Goal: Find specific page/section: Find specific page/section

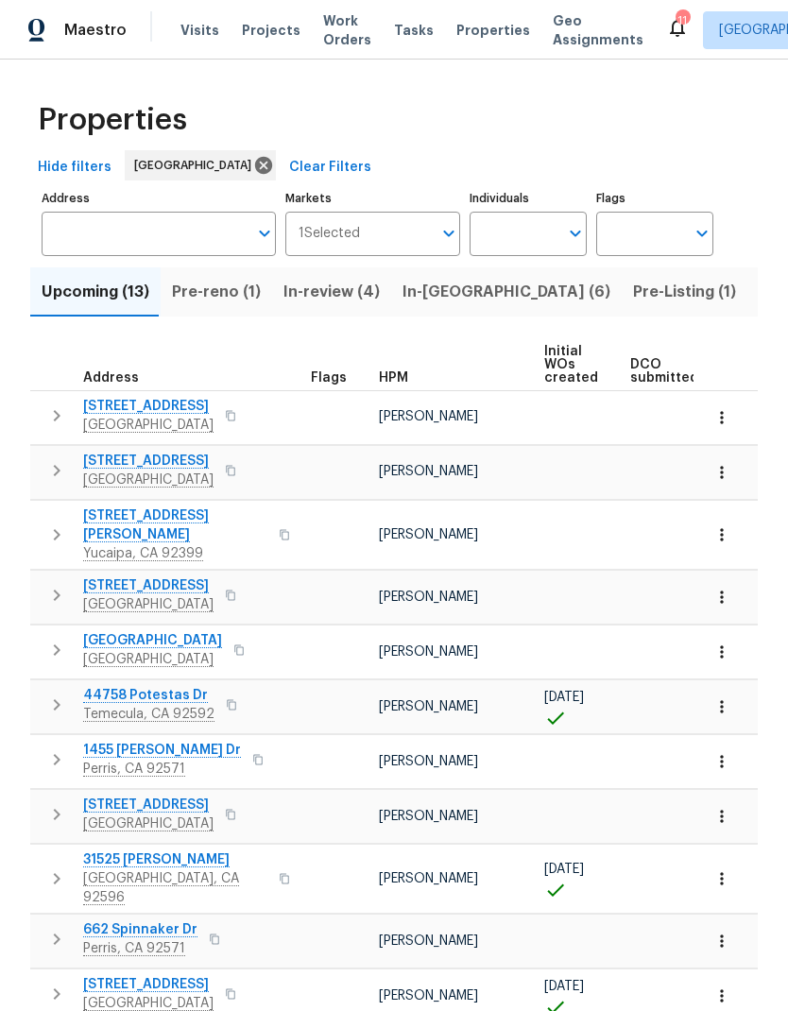
click at [270, 12] on div "Visits Projects Work Orders Tasks Properties Geo Assignments" at bounding box center [423, 30] width 486 height 38
click at [269, 24] on span "Projects" at bounding box center [271, 30] width 59 height 19
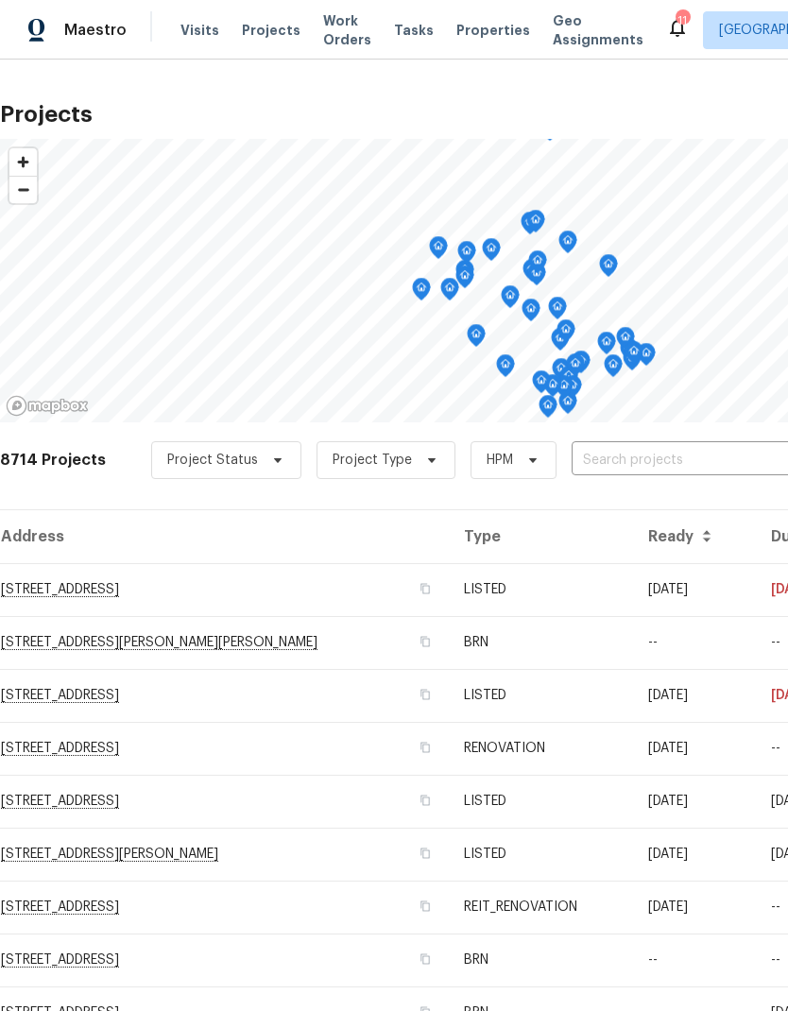
click at [673, 454] on input "text" at bounding box center [680, 460] width 216 height 29
type input "24 be"
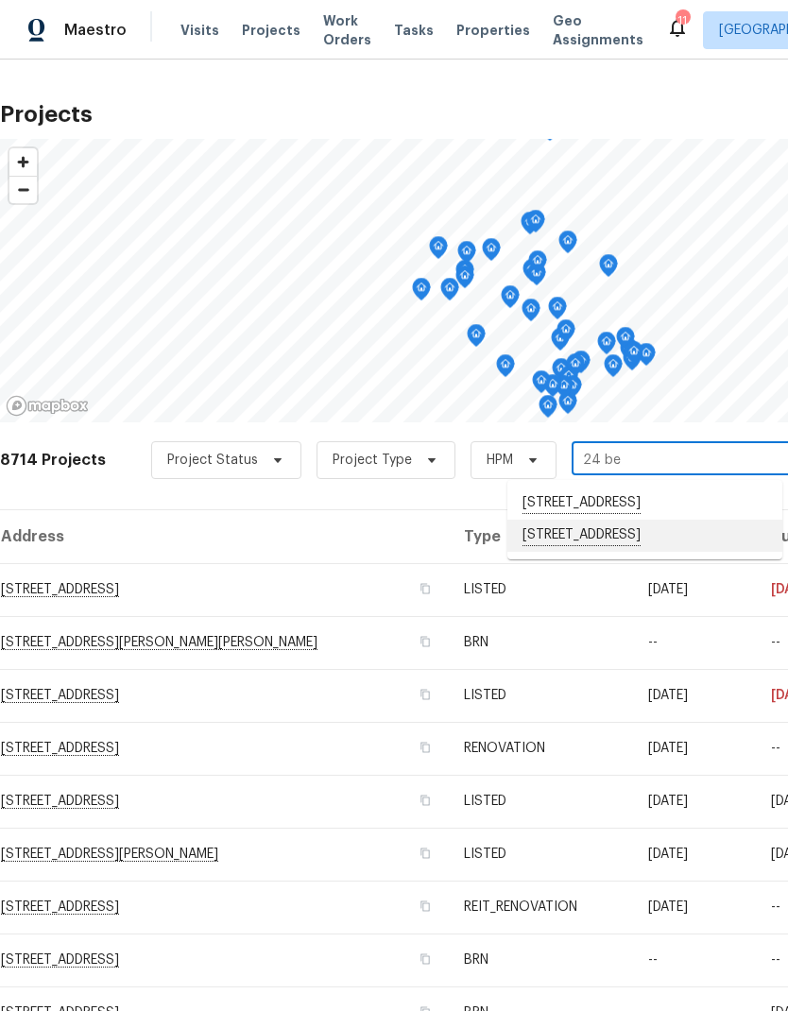
click at [671, 545] on li "[STREET_ADDRESS]" at bounding box center [644, 536] width 275 height 32
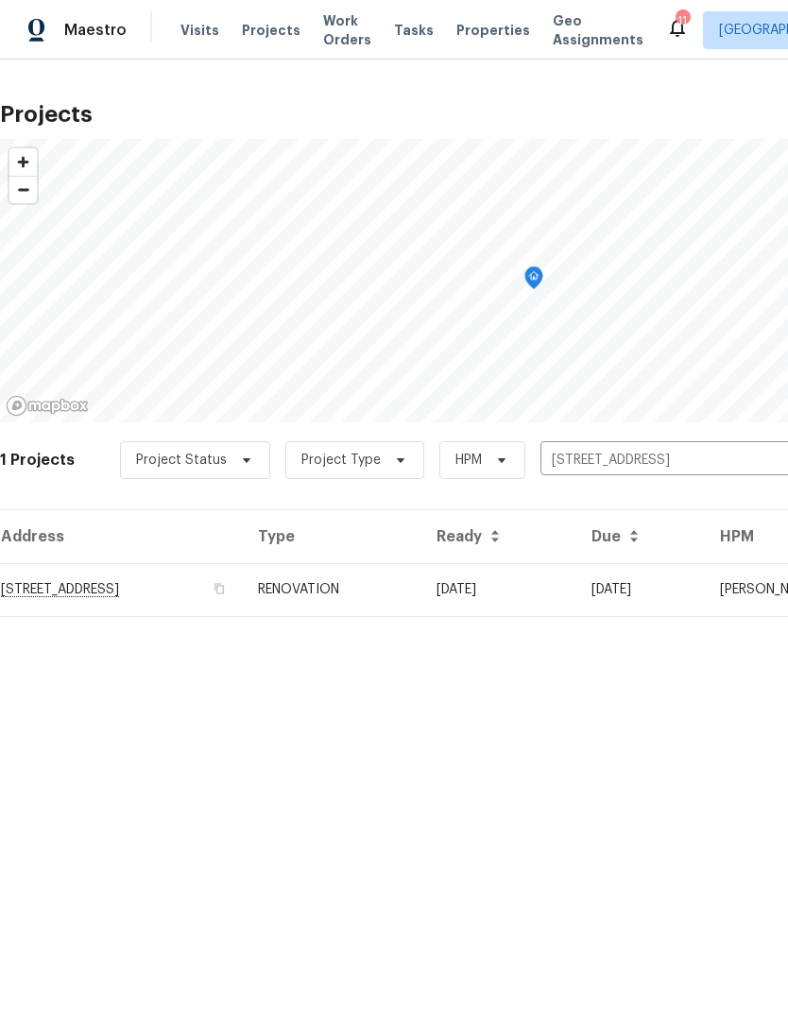
click at [576, 591] on td "[DATE]" at bounding box center [498, 589] width 155 height 53
